Goal: Navigation & Orientation: Find specific page/section

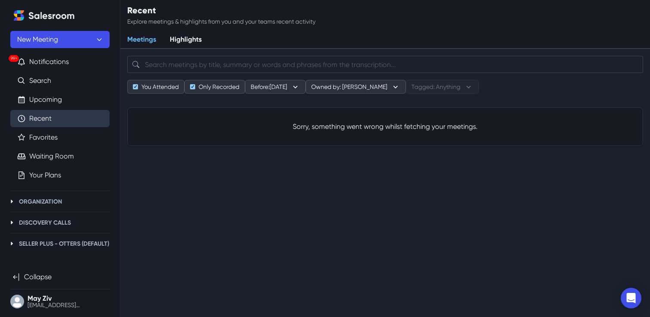
click at [52, 119] on link "Recent" at bounding box center [40, 118] width 22 height 10
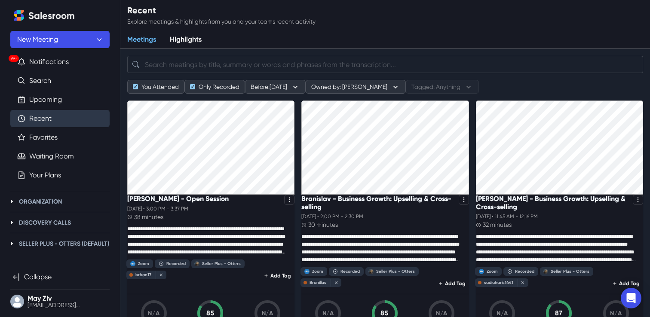
click at [50, 120] on link "Recent" at bounding box center [40, 118] width 22 height 10
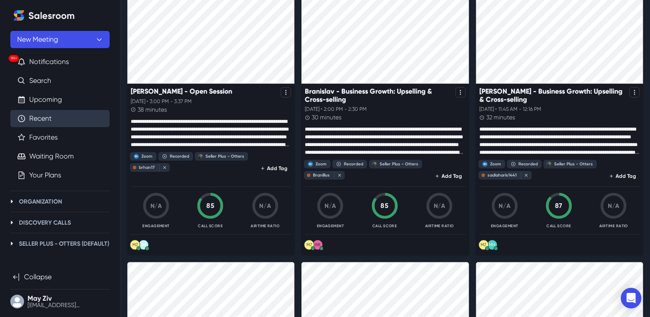
scroll to position [111, 0]
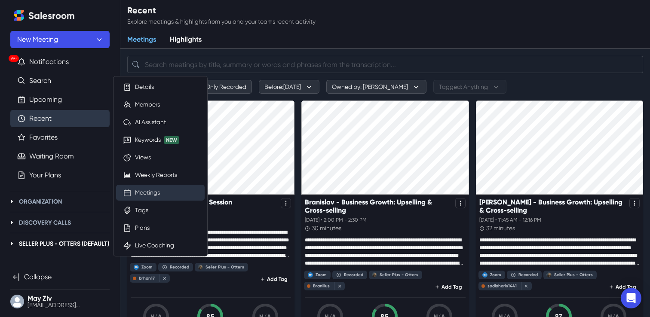
click at [149, 192] on link "Meetings" at bounding box center [147, 192] width 25 height 9
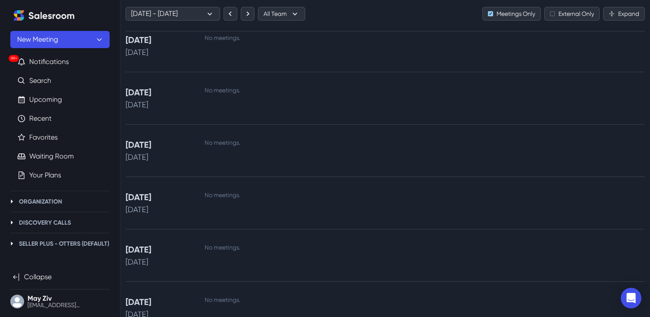
scroll to position [1529, 0]
